Goal: Information Seeking & Learning: Learn about a topic

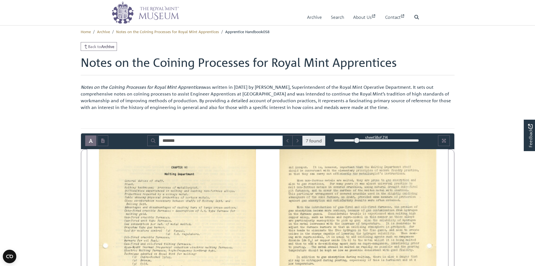
click at [216, 140] on input "*******" at bounding box center [221, 140] width 124 height 11
drag, startPoint x: 192, startPoint y: 140, endPoint x: 152, endPoint y: 141, distance: 40.2
click at [152, 141] on div "******* 7 found" at bounding box center [236, 140] width 178 height 11
type input "*******"
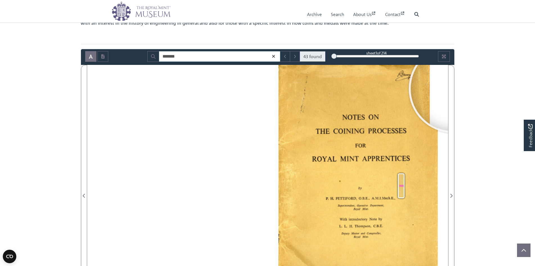
scroll to position [56, 0]
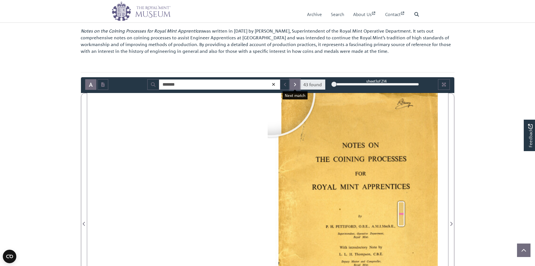
click at [296, 88] on button "Next Match" at bounding box center [295, 84] width 10 height 11
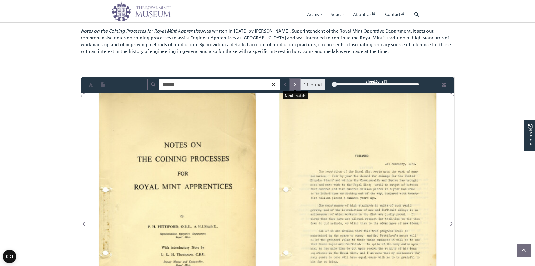
click at [296, 88] on button "Next Match" at bounding box center [295, 84] width 10 height 11
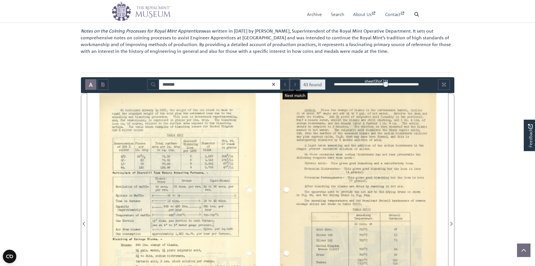
drag, startPoint x: 335, startPoint y: 85, endPoint x: 386, endPoint y: 84, distance: 50.6
click at [386, 84] on div at bounding box center [386, 84] width 6 height 6
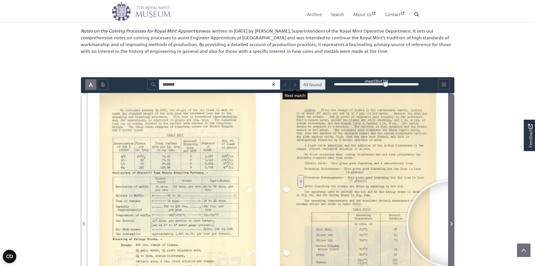
click at [450, 224] on icon "Next Page" at bounding box center [451, 224] width 3 height 4
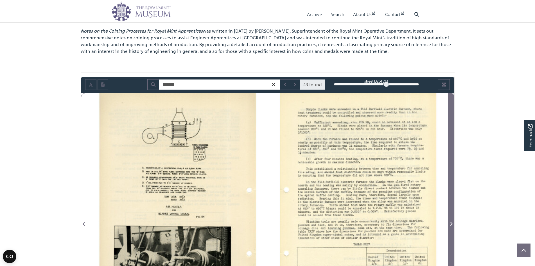
click at [450, 224] on icon "Next Page" at bounding box center [451, 224] width 3 height 4
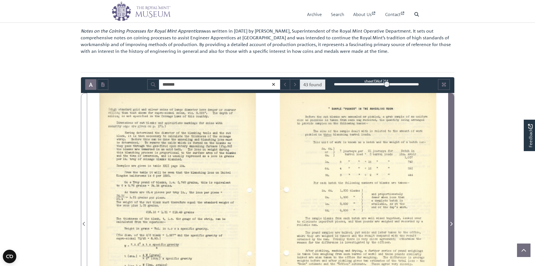
click at [450, 224] on icon "Next Page" at bounding box center [451, 224] width 3 height 4
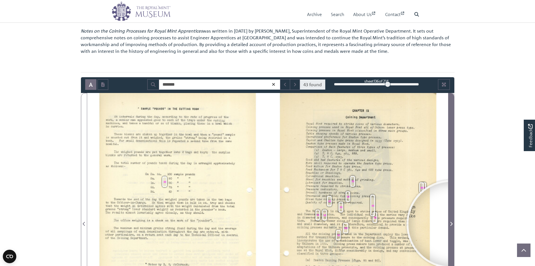
click at [450, 224] on icon "Next Page" at bounding box center [451, 224] width 3 height 4
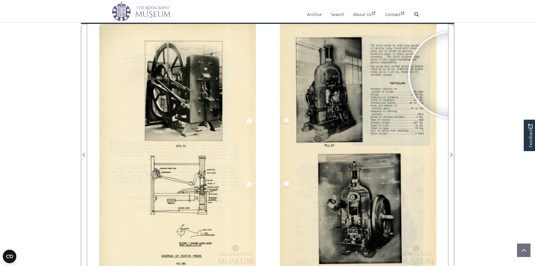
scroll to position [140, 0]
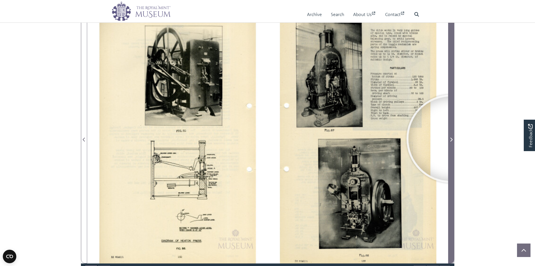
click at [450, 139] on icon "Next Page" at bounding box center [451, 139] width 3 height 4
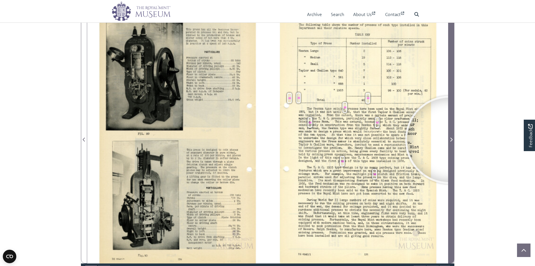
click at [449, 140] on span "Next Page" at bounding box center [451, 139] width 6 height 7
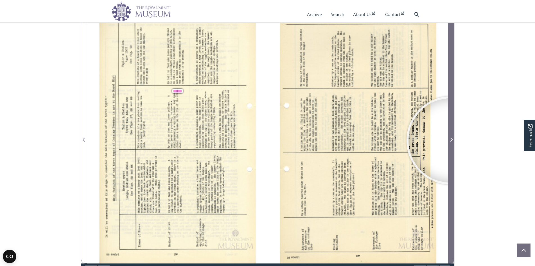
click at [450, 140] on icon "Next Page" at bounding box center [451, 139] width 3 height 4
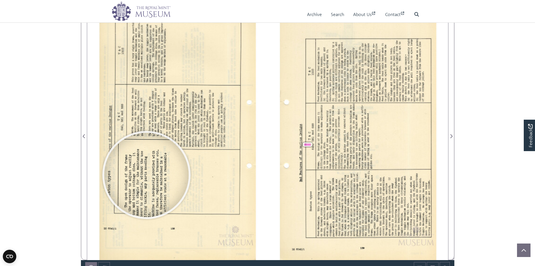
scroll to position [140, 0]
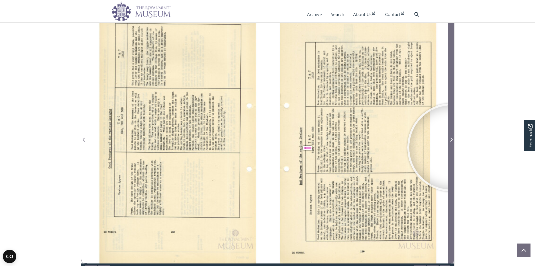
click at [451, 148] on span "Next Page" at bounding box center [451, 136] width 6 height 255
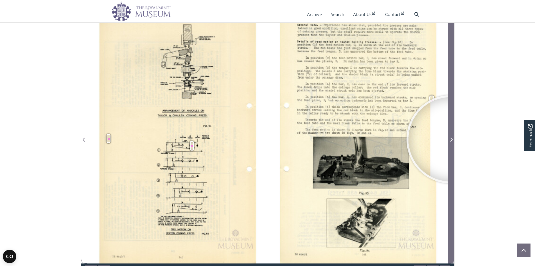
click at [450, 139] on icon "Next Page" at bounding box center [451, 139] width 3 height 4
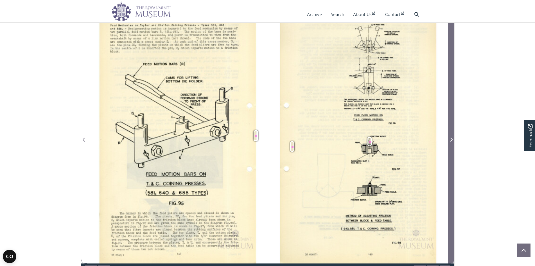
click at [450, 139] on icon "Next Page" at bounding box center [451, 139] width 3 height 4
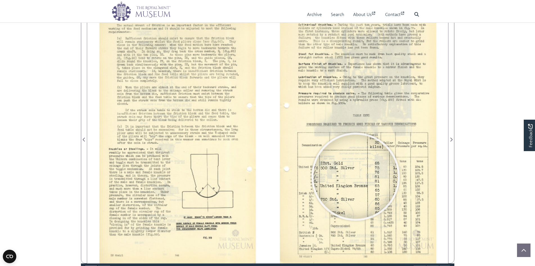
click at [355, 177] on div at bounding box center [355, 177] width 84 height 84
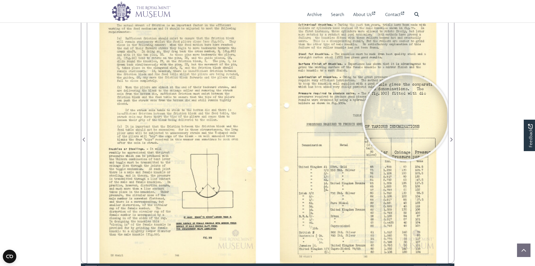
click at [406, 118] on div at bounding box center [406, 117] width 84 height 84
click at [406, 118] on div at bounding box center [406, 118] width 84 height 84
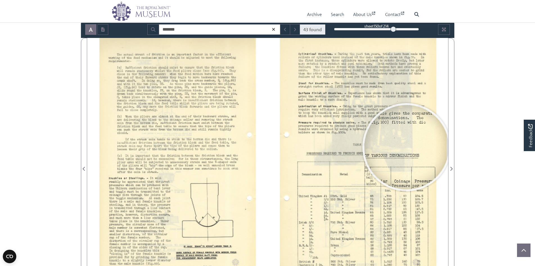
scroll to position [84, 0]
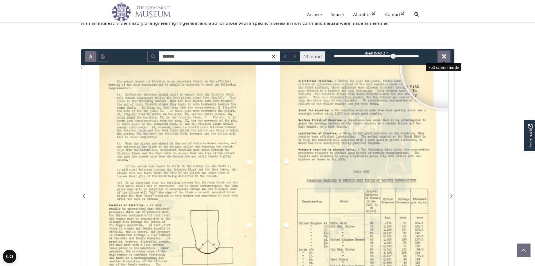
click at [445, 55] on icon "Full screen mode" at bounding box center [444, 57] width 4 height 4
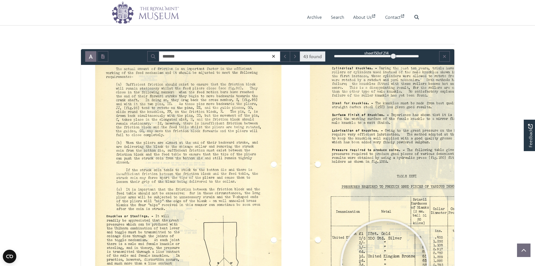
scroll to position [25, 0]
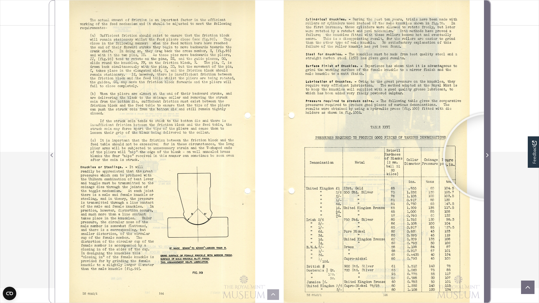
click at [487, 157] on icon "Next Page" at bounding box center [488, 155] width 2 height 4
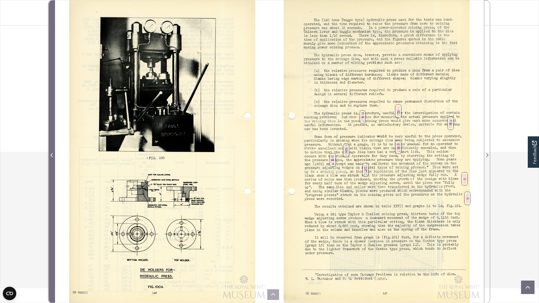
click at [51, 156] on icon "Previous Page" at bounding box center [52, 155] width 3 height 4
